Goal: Information Seeking & Learning: Find specific fact

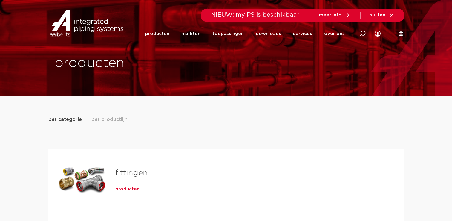
scroll to position [156, 0]
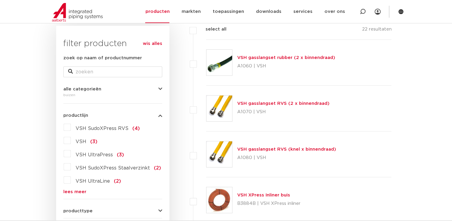
scroll to position [90, 0]
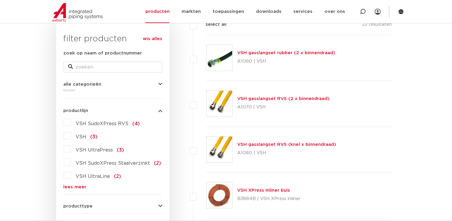
scroll to position [95, 0]
click at [72, 185] on link "lees meer" at bounding box center [112, 186] width 99 height 4
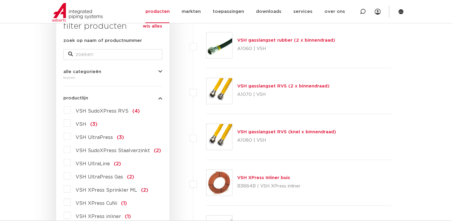
scroll to position [108, 0]
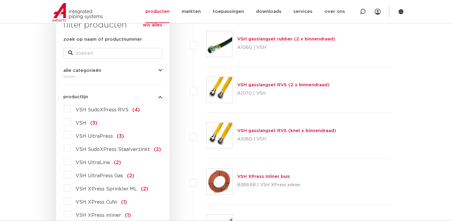
click at [71, 147] on label "VSH SudoXPress Staalverzinkt (2)" at bounding box center [116, 148] width 90 height 10
click at [0, 0] on input "VSH SudoXPress Staalverzinkt (2)" at bounding box center [0, 0] width 0 height 0
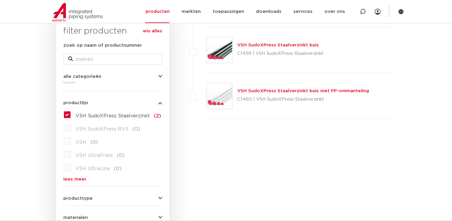
scroll to position [96, 0]
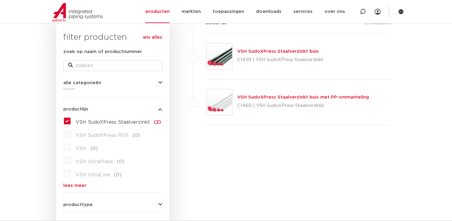
click at [270, 50] on link "VSH SudoXPress Staalverzinkt buis" at bounding box center [278, 51] width 82 height 4
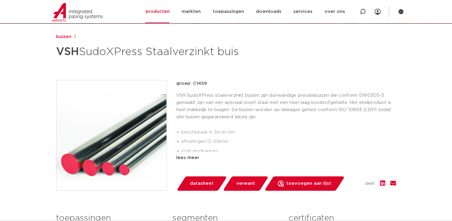
scroll to position [83, 0]
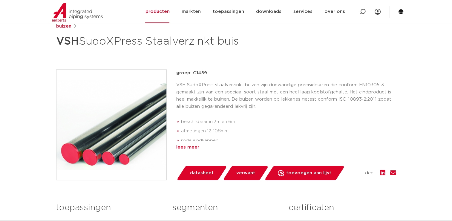
click at [187, 147] on div "lees meer" at bounding box center [286, 147] width 220 height 7
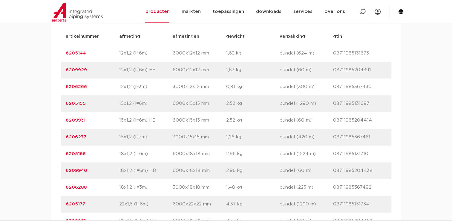
scroll to position [421, 0]
drag, startPoint x: 91, startPoint y: 56, endPoint x: 62, endPoint y: 50, distance: 29.5
click at [62, 50] on div "artikelnummer 6205144 afmeting 12x1,2 (l=6m) [GEOGRAPHIC_DATA] 6000x12x12 mm ge…" at bounding box center [226, 53] width 331 height 17
copy link "6205144"
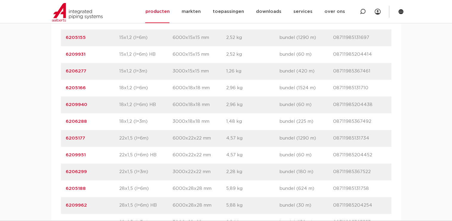
scroll to position [559, 0]
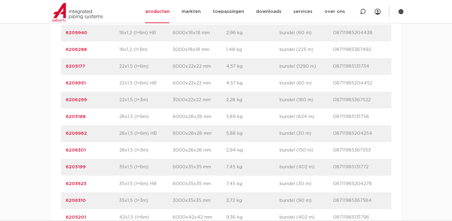
drag, startPoint x: 87, startPoint y: 99, endPoint x: 60, endPoint y: 97, distance: 27.9
click at [60, 97] on div "artikelnummer afmeting afmetingen gewicht verpakking gtin artikelnummer 6205144…" at bounding box center [226, 167] width 350 height 562
copy link "6206299"
drag, startPoint x: 93, startPoint y: 117, endPoint x: 54, endPoint y: 112, distance: 40.1
click at [54, 112] on div "artikelnummer afmeting afmetingen gewicht verpakking gtin artikelnummer 6205144…" at bounding box center [226, 167] width 350 height 562
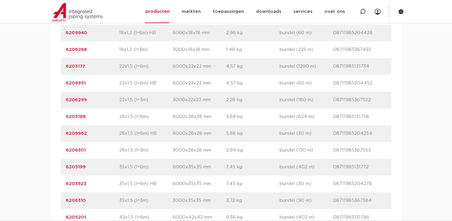
copy link "6205188"
drag, startPoint x: 89, startPoint y: 148, endPoint x: 61, endPoint y: 149, distance: 27.5
click at [61, 149] on div "artikelnummer 6206301 afmeting 28x1,5 (l=3m) afmetingen 3000x28x28 mm gewicht 2…" at bounding box center [226, 150] width 331 height 17
copy link "6206301"
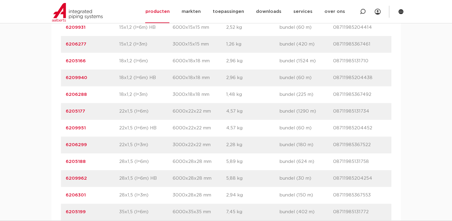
scroll to position [499, 0]
